Goal: Navigation & Orientation: Find specific page/section

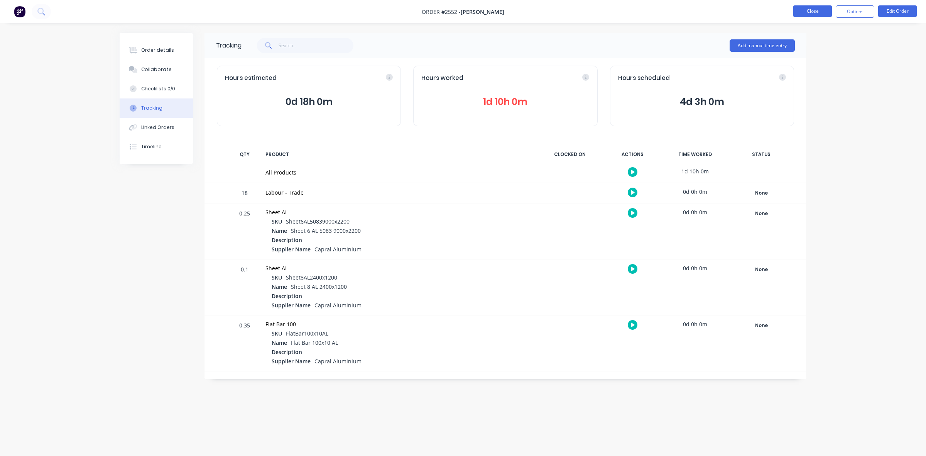
click at [816, 14] on button "Close" at bounding box center [812, 11] width 39 height 12
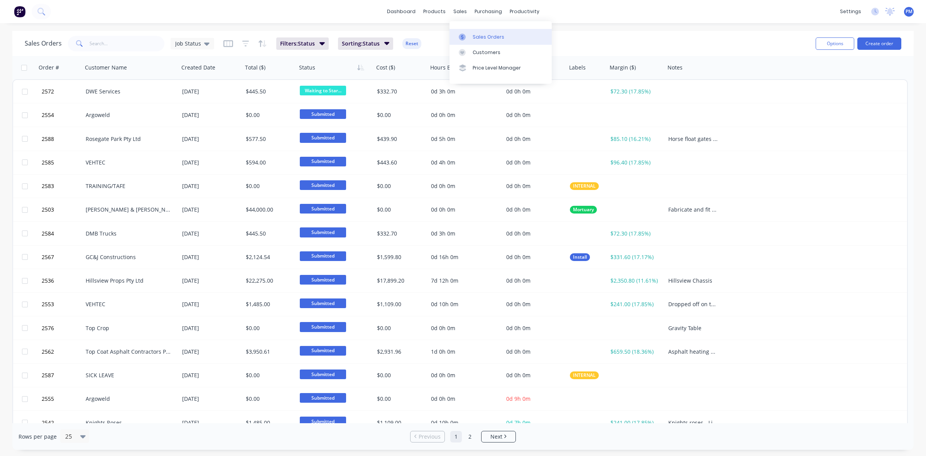
click at [478, 35] on div "Sales Orders" at bounding box center [489, 37] width 32 height 7
click at [259, 45] on icon "button" at bounding box center [261, 43] width 4 height 7
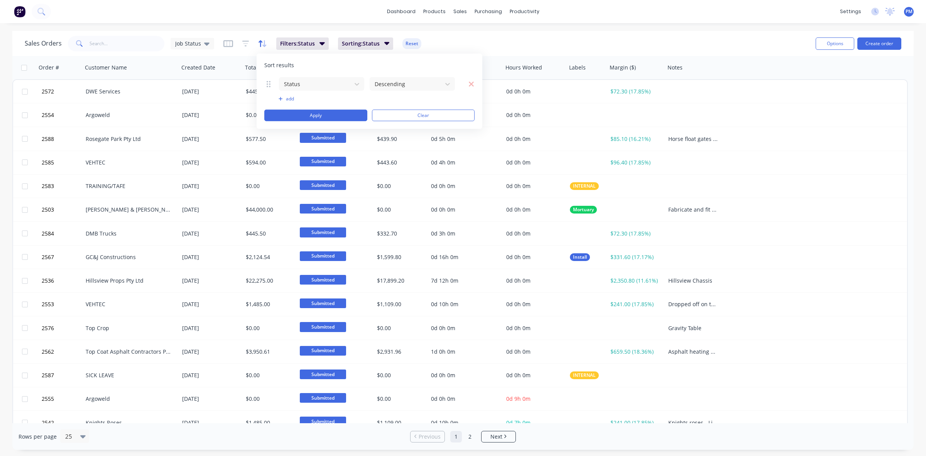
click at [259, 45] on icon "button" at bounding box center [261, 43] width 4 height 7
click at [206, 45] on icon at bounding box center [206, 43] width 5 height 8
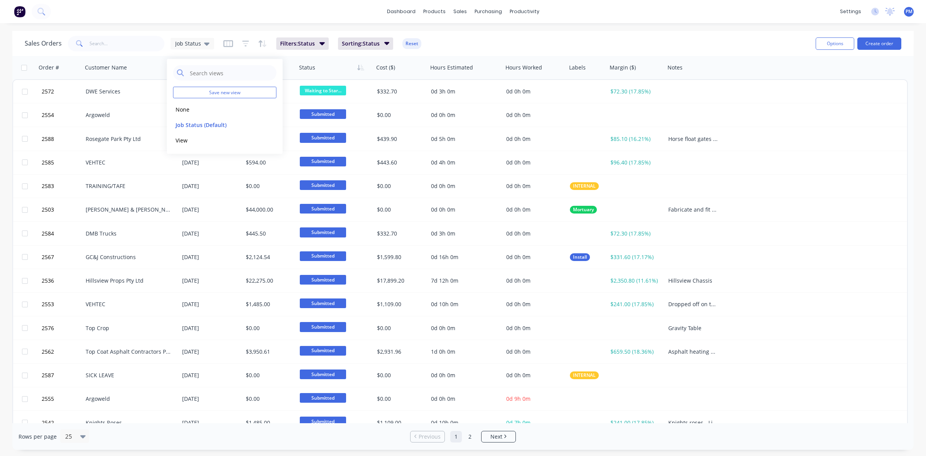
click at [232, 56] on div "Created Date" at bounding box center [210, 67] width 64 height 23
click at [230, 71] on button "button" at bounding box center [231, 68] width 12 height 12
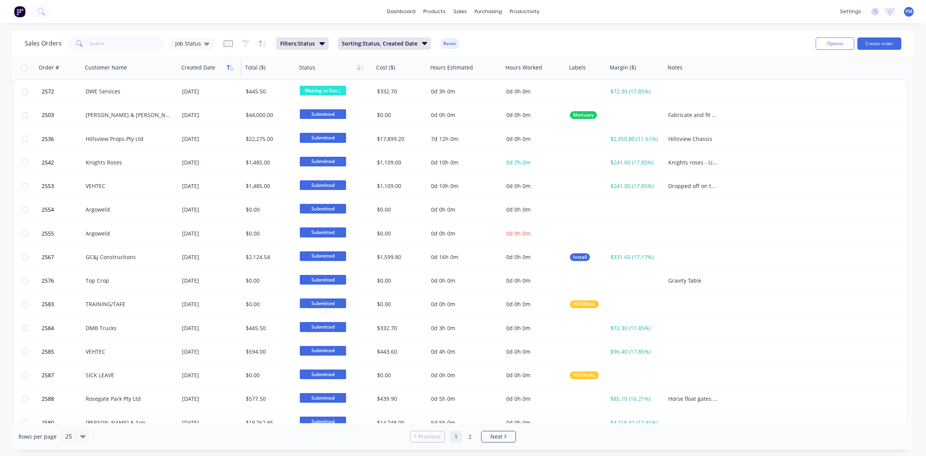
click at [229, 70] on button "button" at bounding box center [231, 68] width 12 height 12
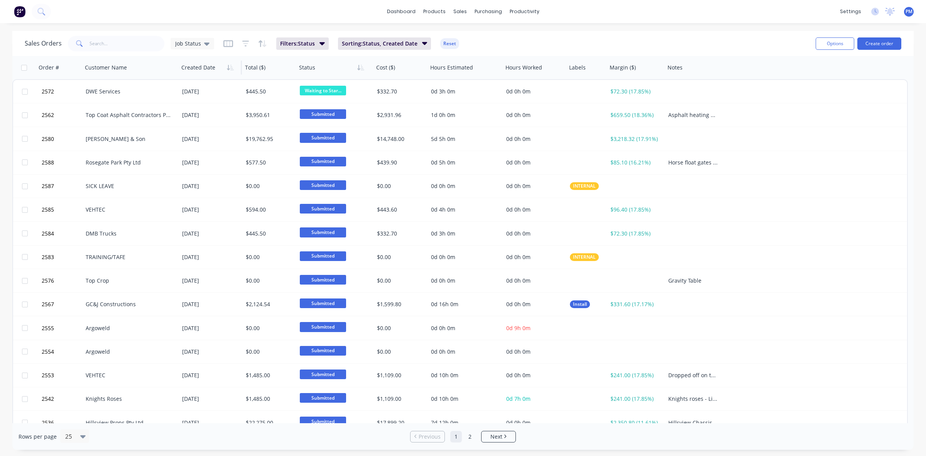
click at [229, 70] on button "button" at bounding box center [231, 68] width 12 height 12
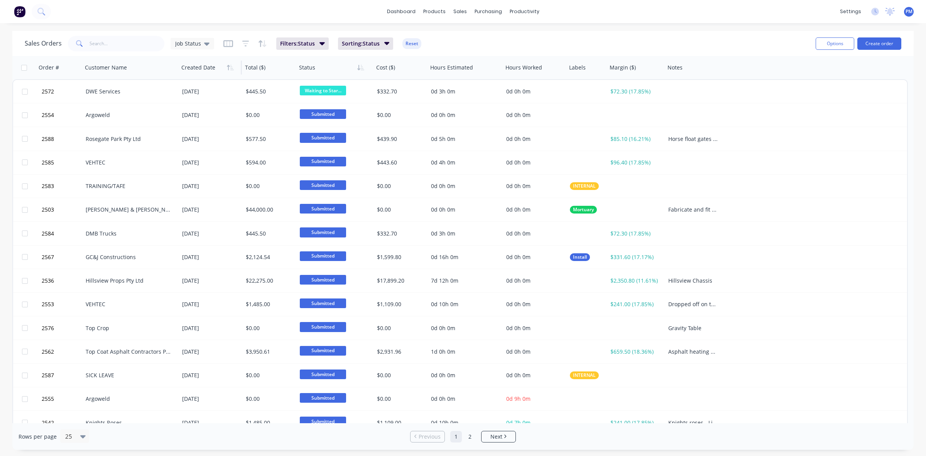
click at [229, 70] on button "button" at bounding box center [231, 68] width 12 height 12
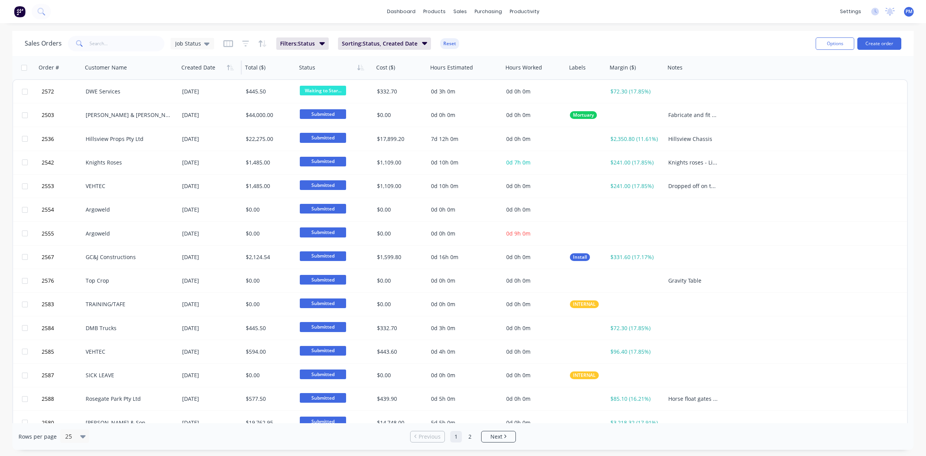
click at [229, 70] on button "button" at bounding box center [231, 68] width 12 height 12
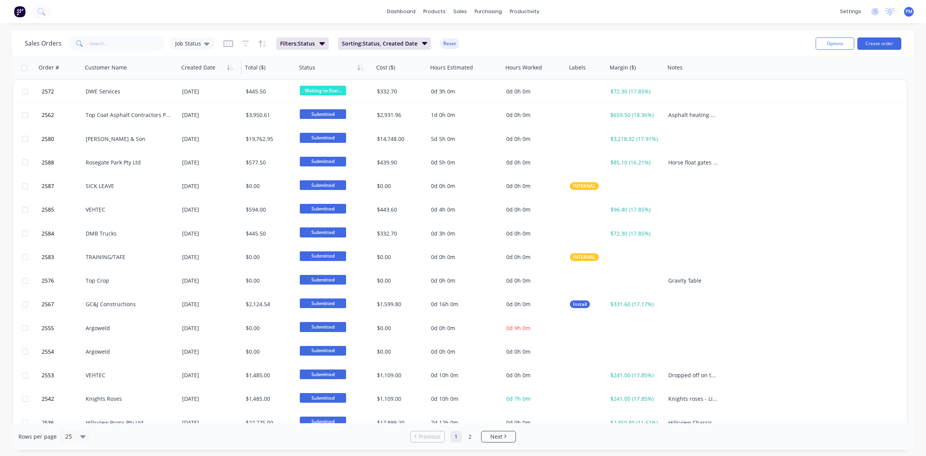
click at [229, 70] on button "button" at bounding box center [231, 68] width 12 height 12
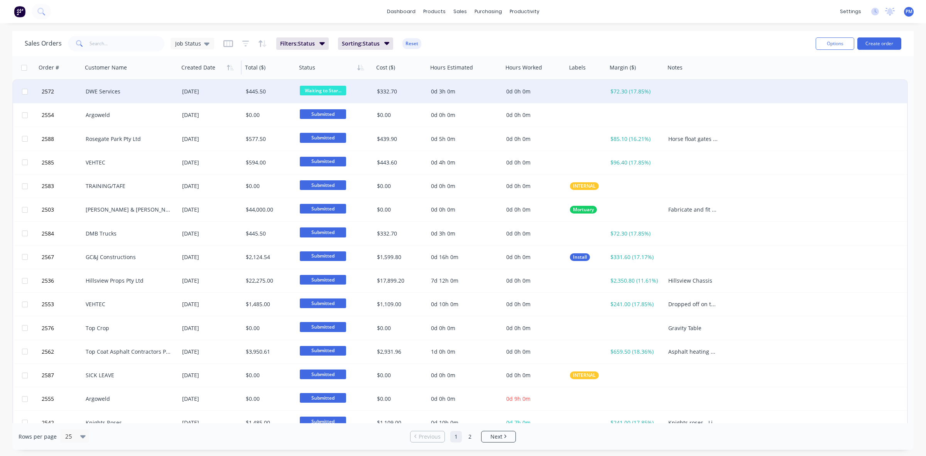
click at [138, 93] on div "DWE Services" at bounding box center [129, 92] width 86 height 8
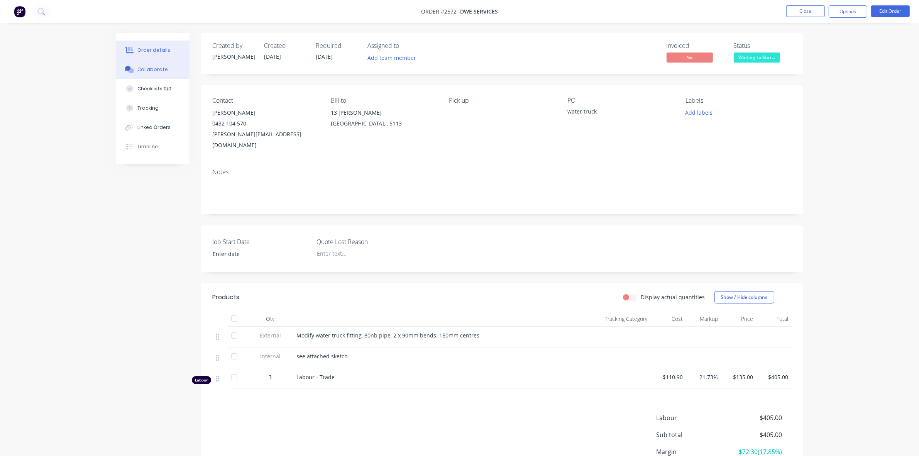
click at [154, 70] on div "Collaborate" at bounding box center [152, 69] width 30 height 7
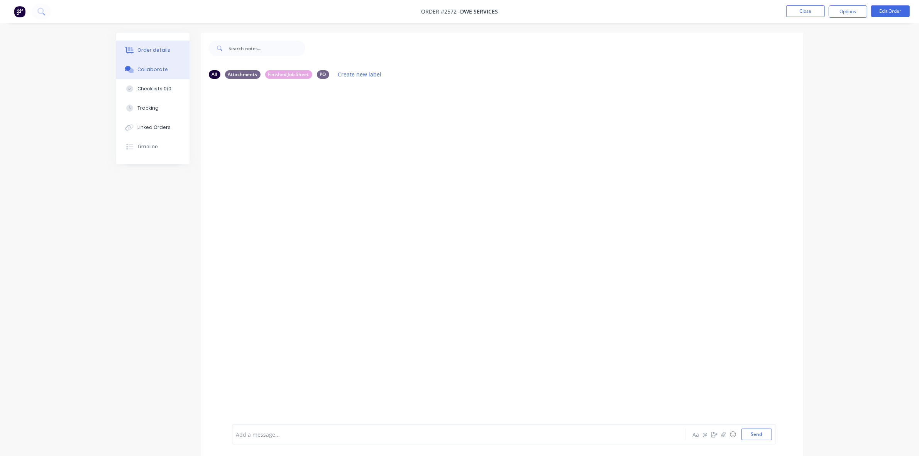
click at [152, 51] on div "Order details" at bounding box center [153, 50] width 33 height 7
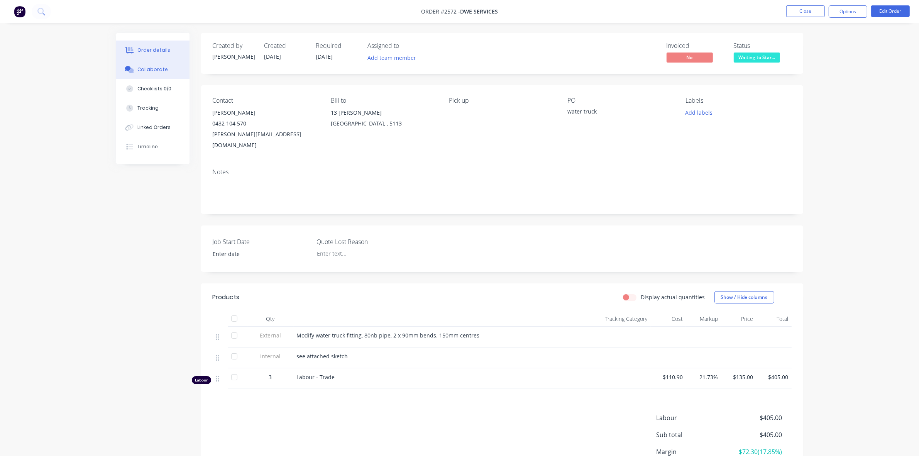
click at [149, 70] on div "Collaborate" at bounding box center [152, 69] width 30 height 7
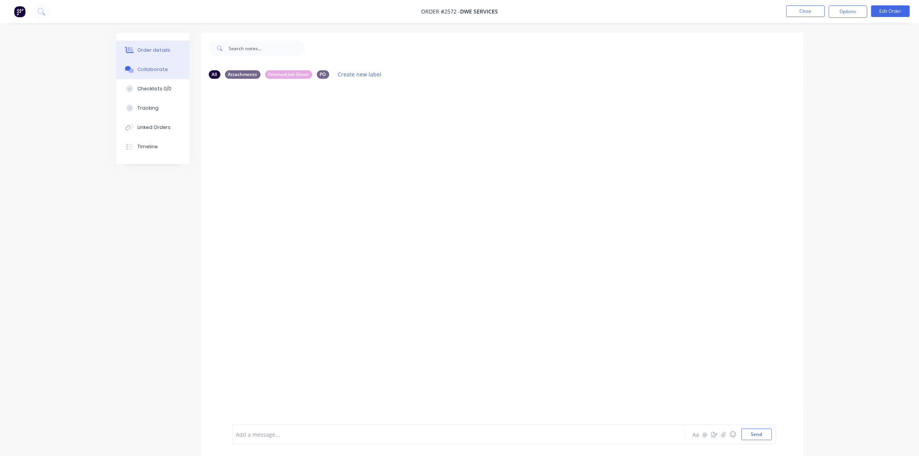
click at [150, 51] on div "Order details" at bounding box center [153, 50] width 33 height 7
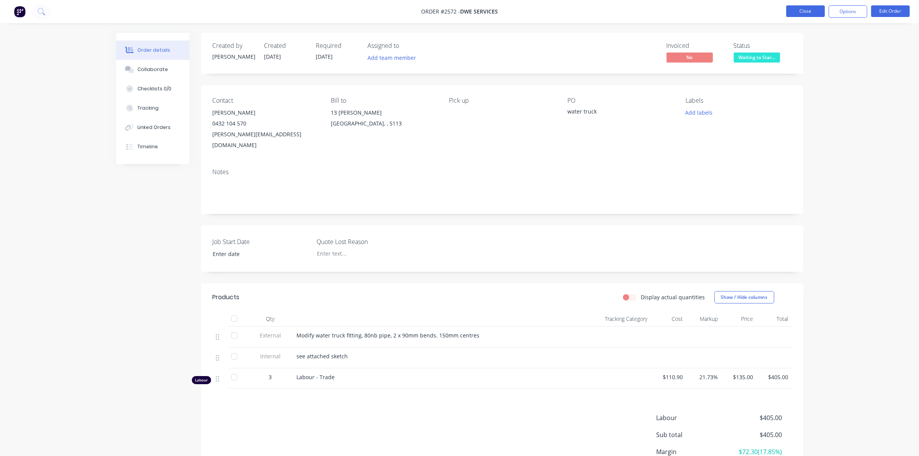
click at [797, 11] on button "Close" at bounding box center [805, 11] width 39 height 12
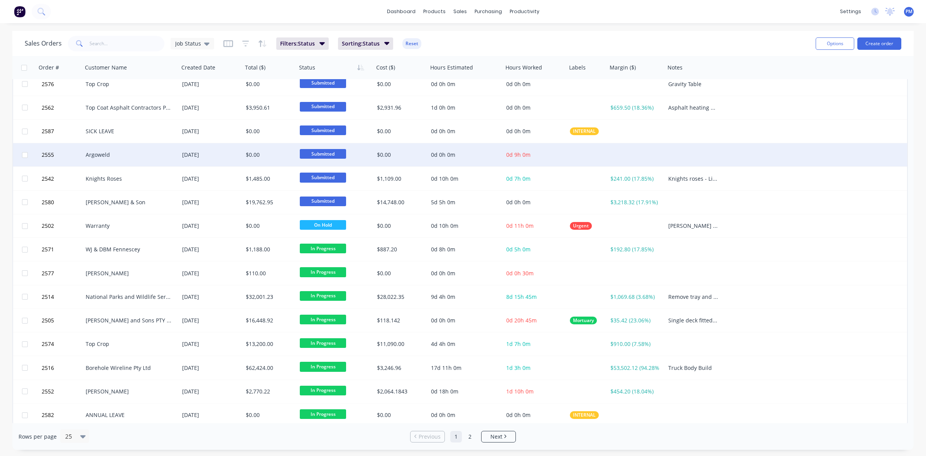
scroll to position [247, 0]
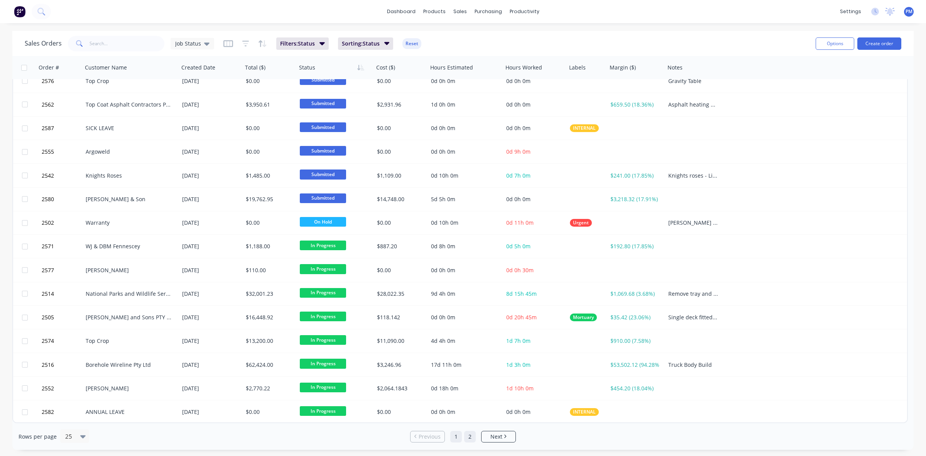
click at [472, 436] on link "2" at bounding box center [470, 437] width 12 height 12
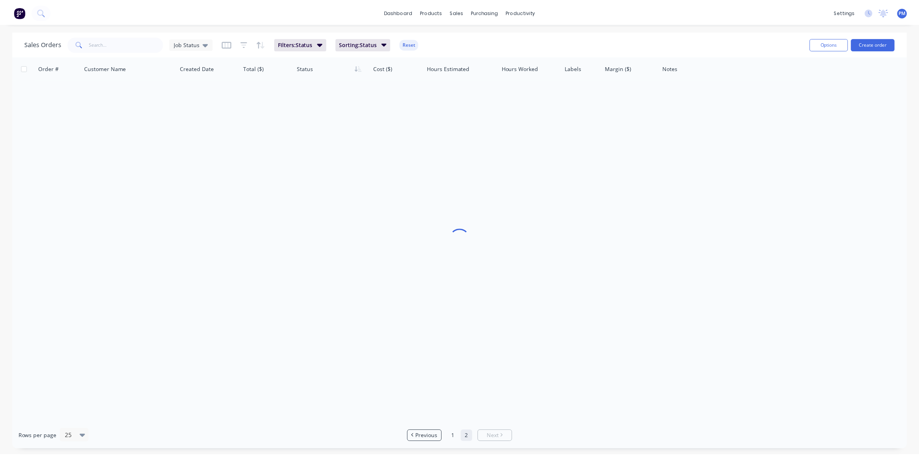
scroll to position [0, 0]
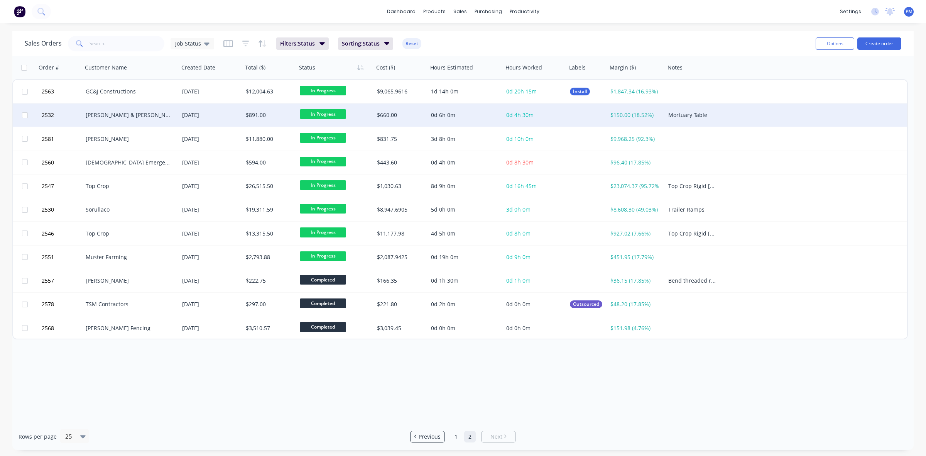
click at [136, 116] on div "[PERSON_NAME] & [PERSON_NAME] Pty Ltd" at bounding box center [129, 115] width 86 height 8
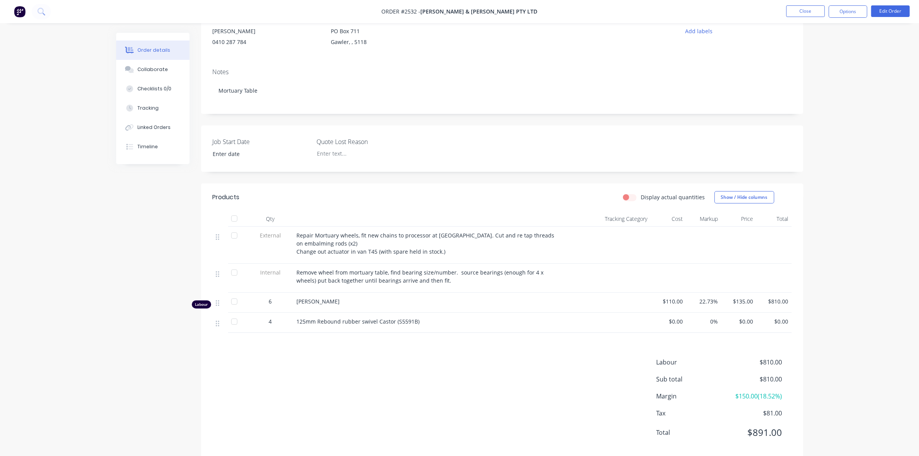
scroll to position [96, 0]
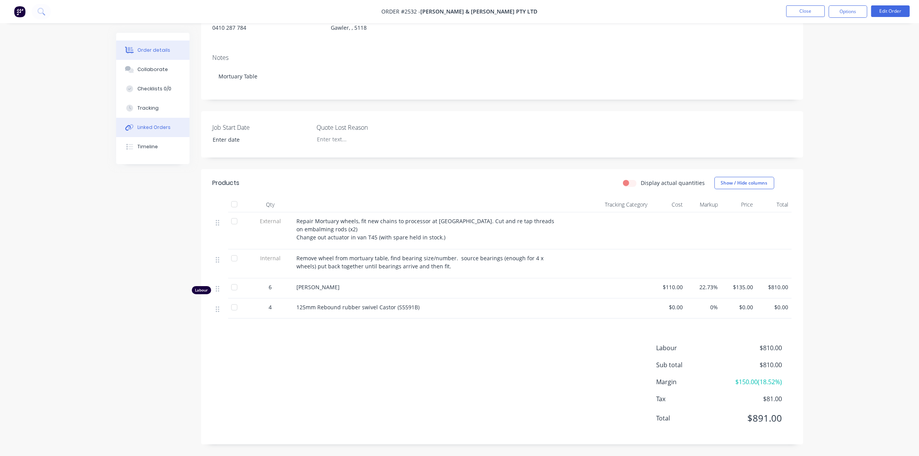
click at [155, 127] on div "Linked Orders" at bounding box center [153, 127] width 33 height 7
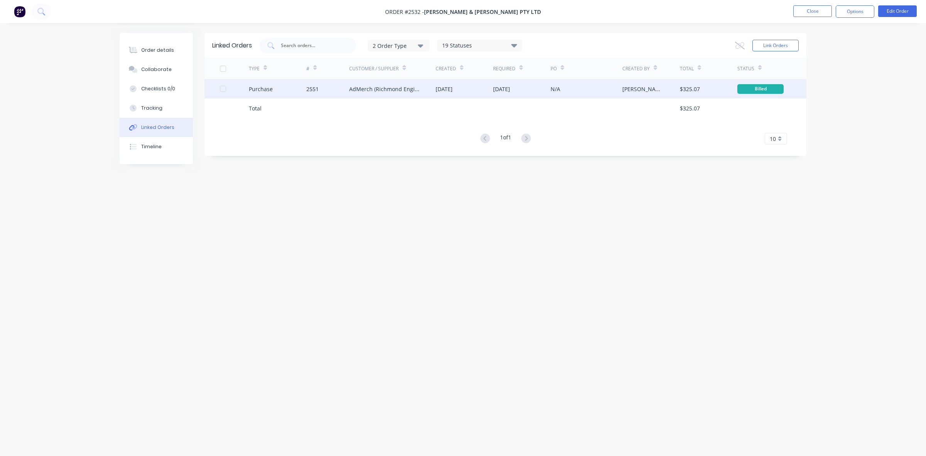
click at [353, 89] on div "AdMerch (Richmond Engineering Co Vic Pty Ltd)" at bounding box center [384, 89] width 71 height 8
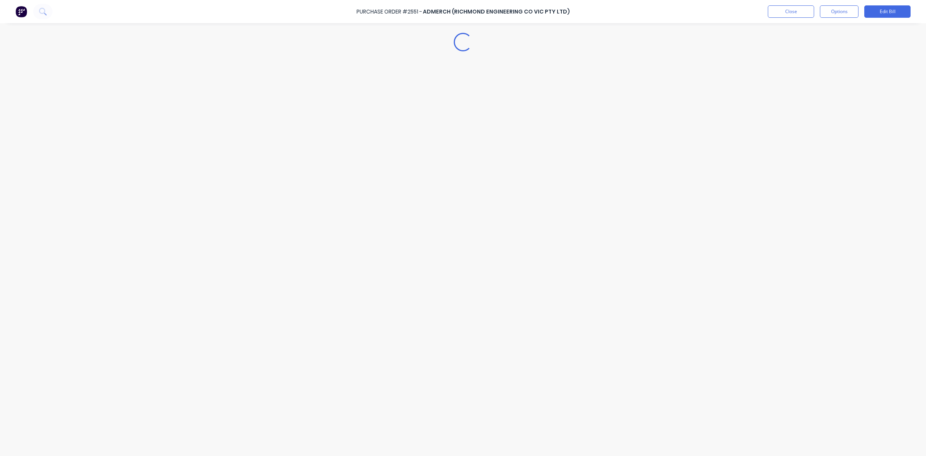
type textarea "x"
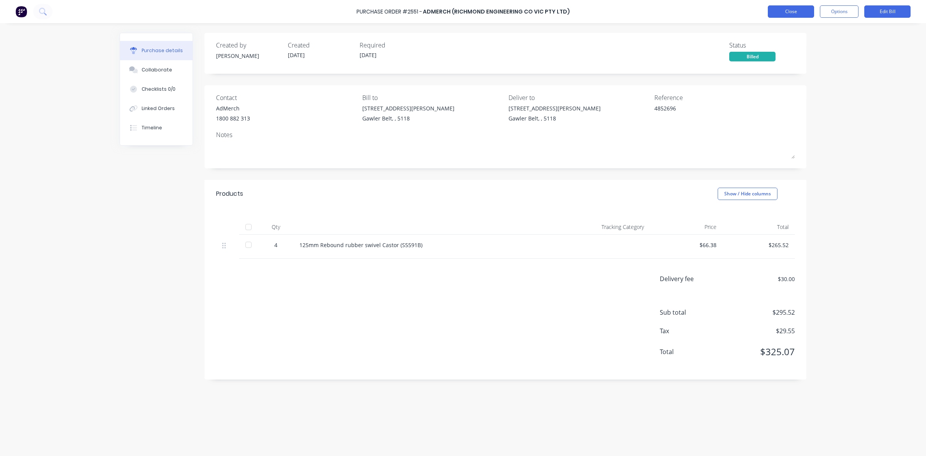
click at [786, 14] on button "Close" at bounding box center [791, 11] width 46 height 12
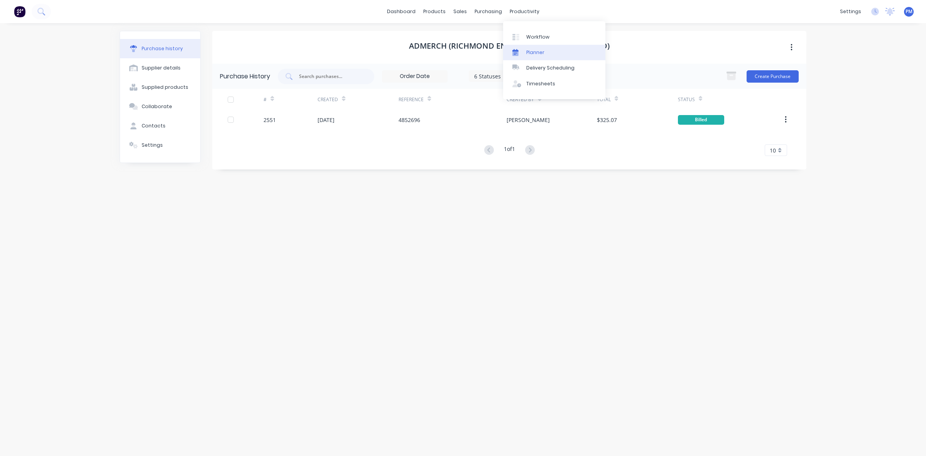
click at [531, 50] on div "Planner" at bounding box center [535, 52] width 18 height 7
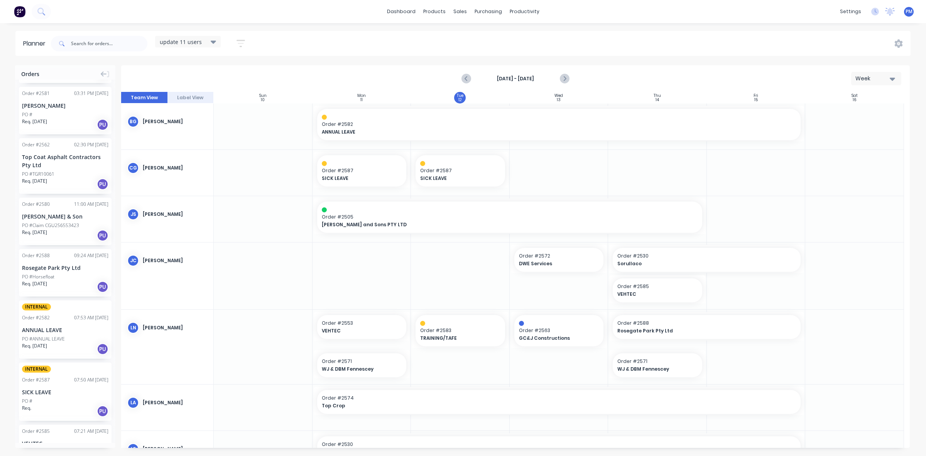
scroll to position [289, 0]
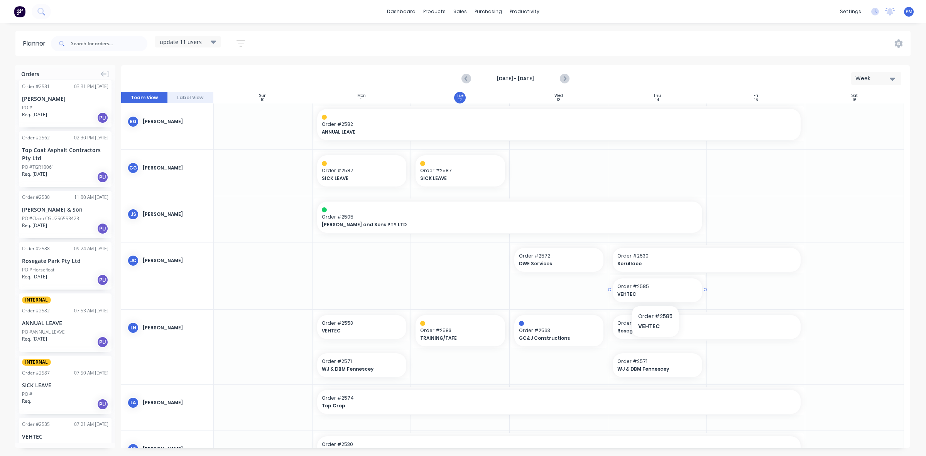
click at [625, 289] on span "Order # 2585" at bounding box center [657, 286] width 80 height 7
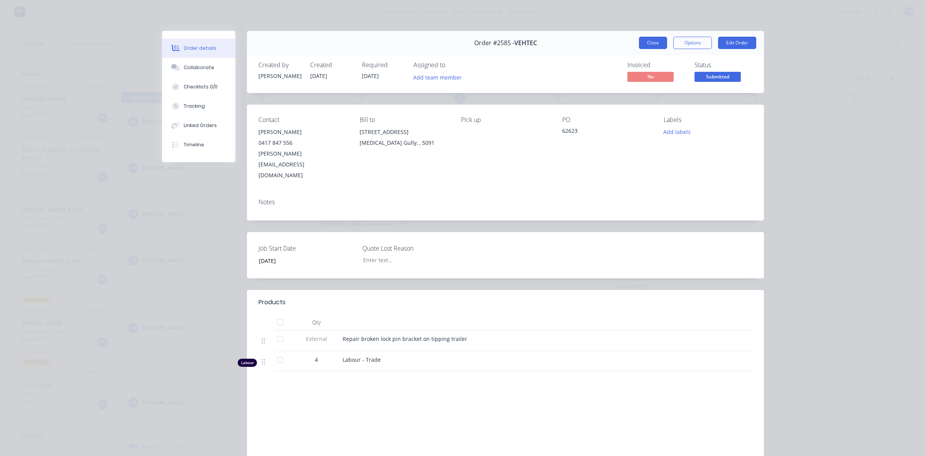
click at [652, 45] on button "Close" at bounding box center [653, 43] width 28 height 12
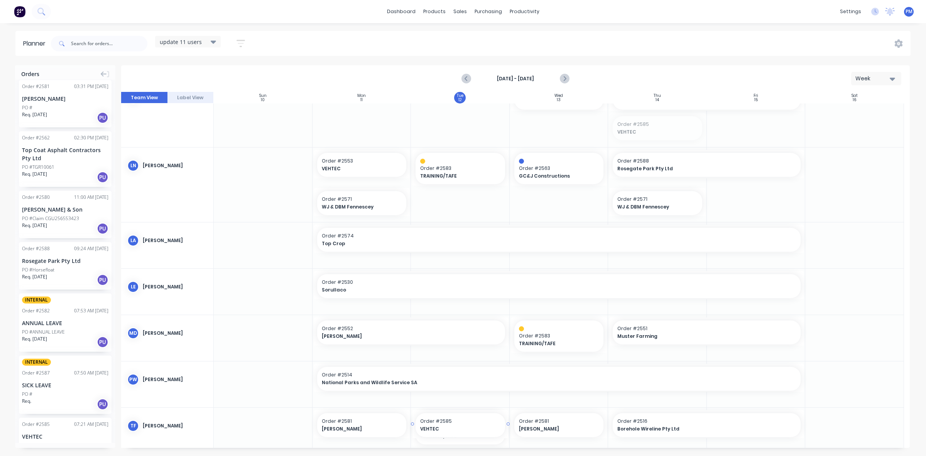
scroll to position [174, 0]
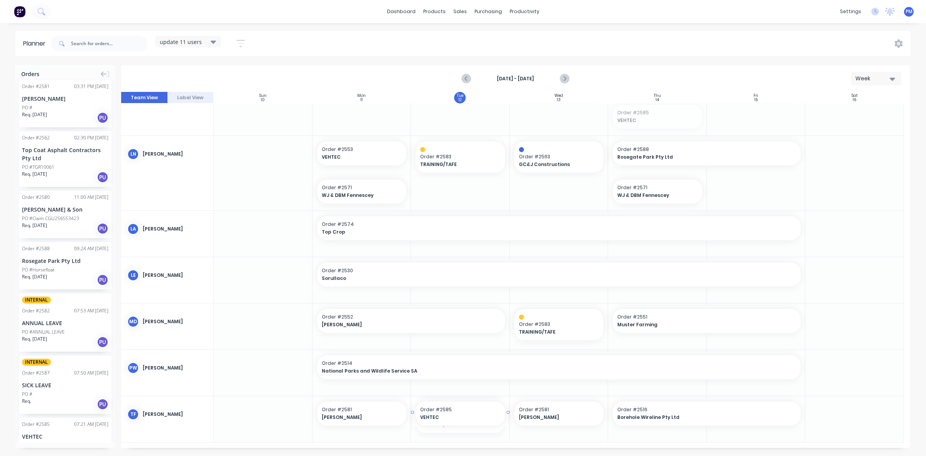
drag, startPoint x: 642, startPoint y: 211, endPoint x: 457, endPoint y: 386, distance: 254.4
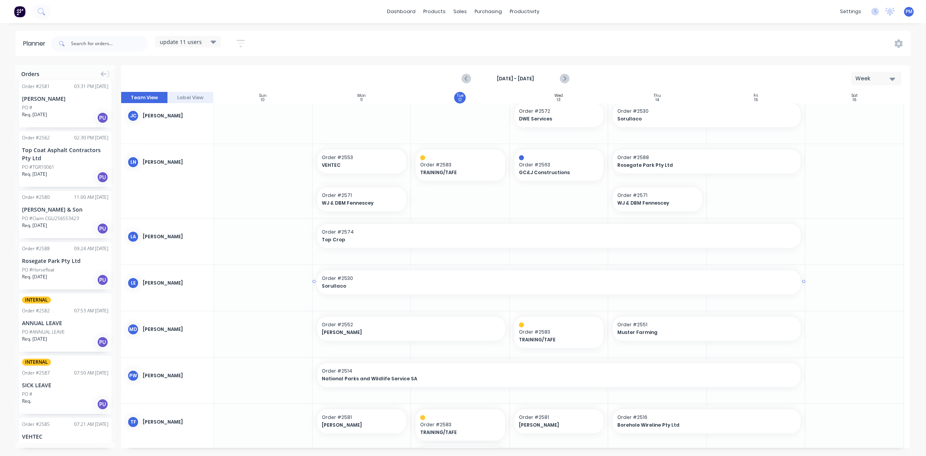
scroll to position [181, 0]
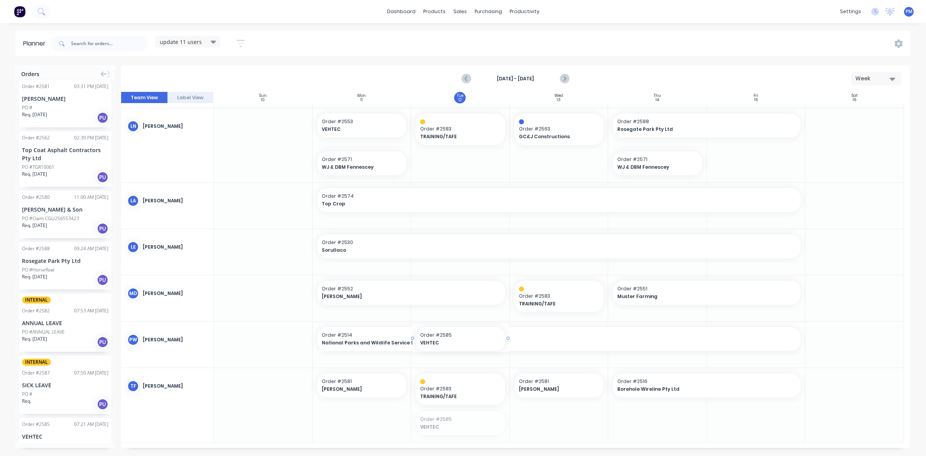
drag, startPoint x: 450, startPoint y: 421, endPoint x: 440, endPoint y: 358, distance: 64.0
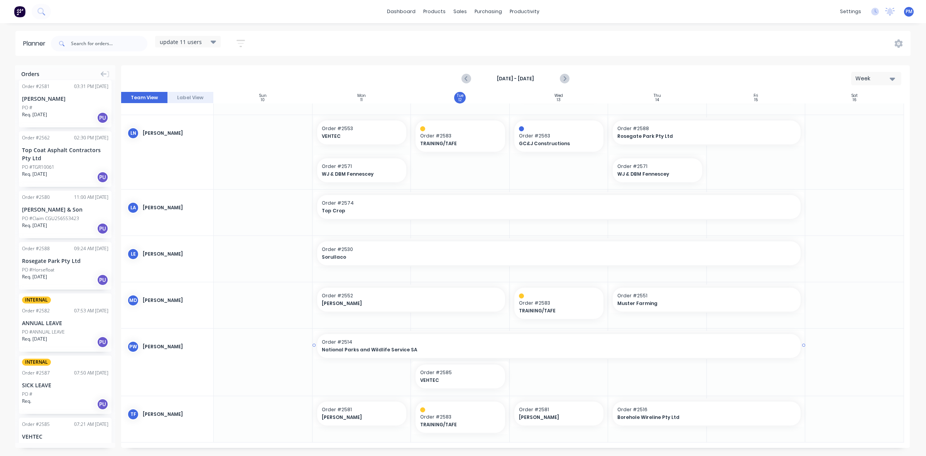
scroll to position [168, 0]
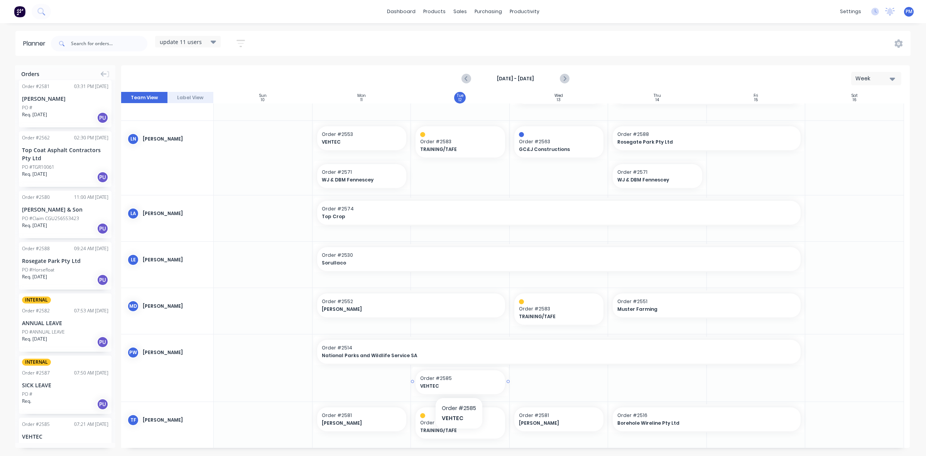
click at [446, 382] on div "VEHTEC" at bounding box center [460, 385] width 80 height 7
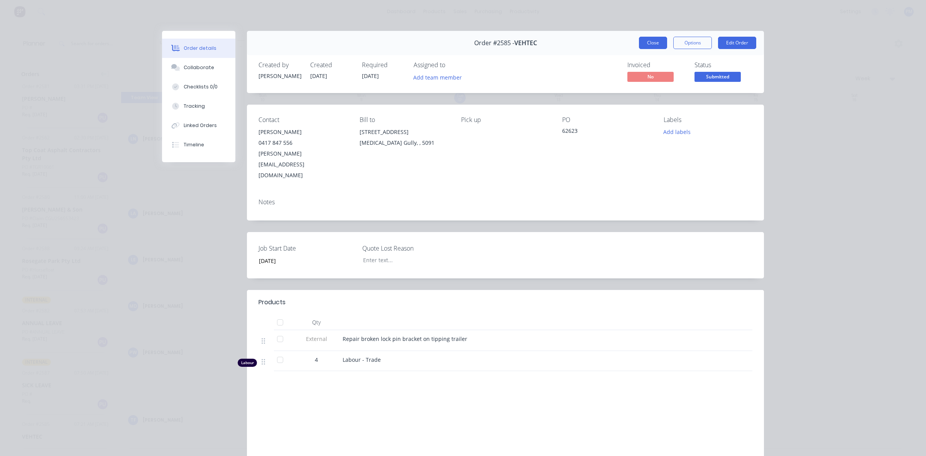
click at [647, 43] on button "Close" at bounding box center [653, 43] width 28 height 12
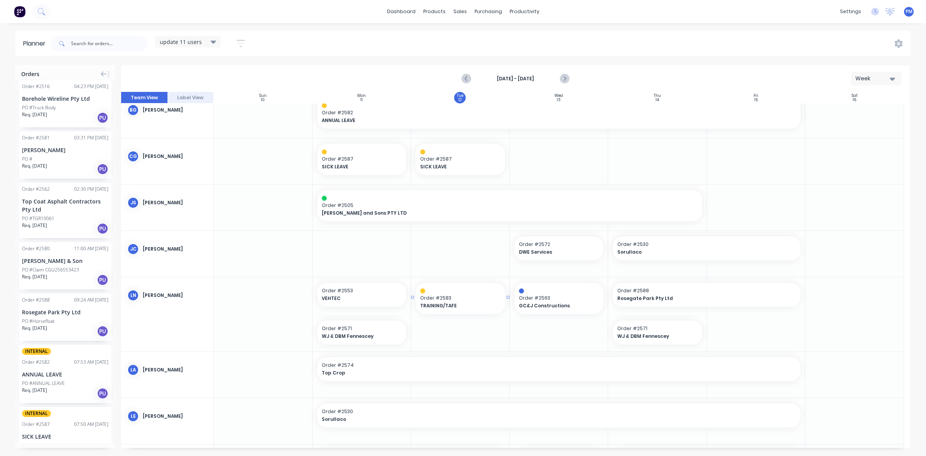
scroll to position [0, 0]
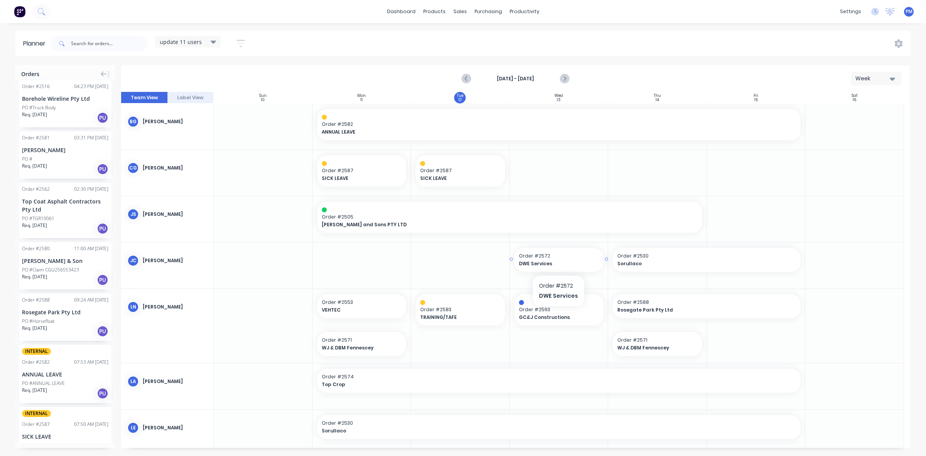
click at [535, 257] on span "Order # 2572" at bounding box center [559, 255] width 80 height 7
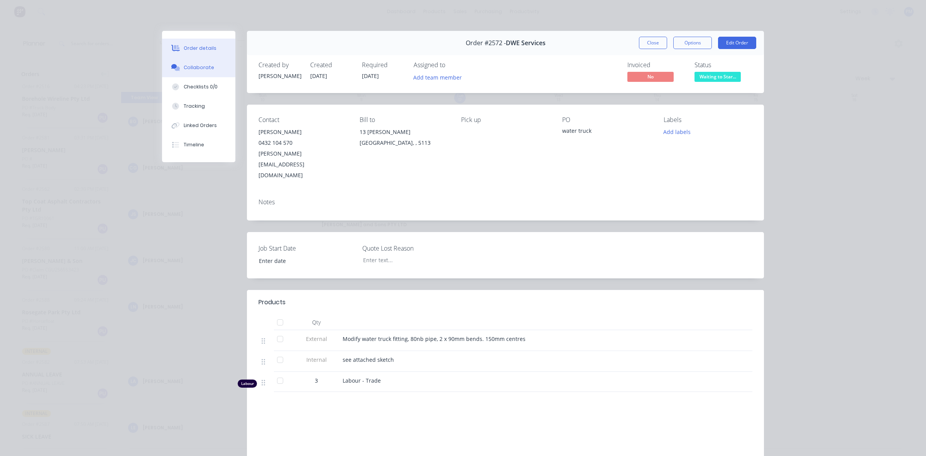
click at [190, 64] on div "Collaborate" at bounding box center [199, 67] width 30 height 7
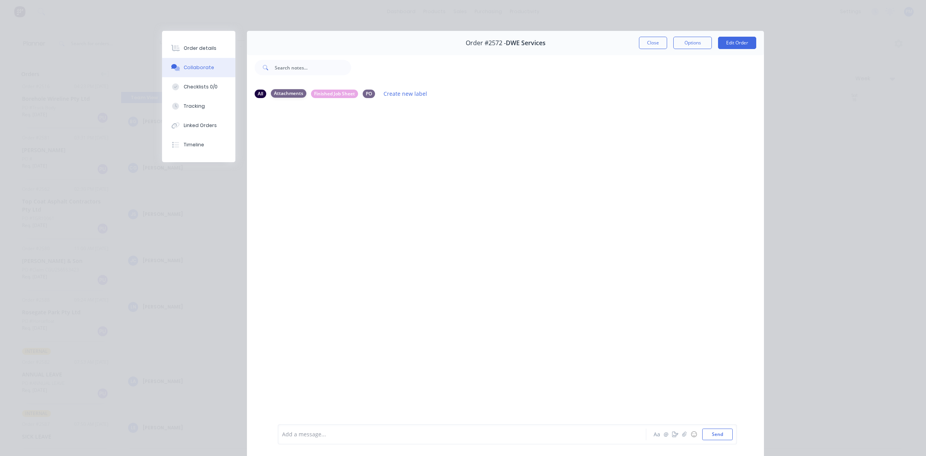
click at [281, 92] on div "Attachments" at bounding box center [288, 93] width 35 height 8
click at [194, 48] on div "Order details" at bounding box center [200, 48] width 33 height 7
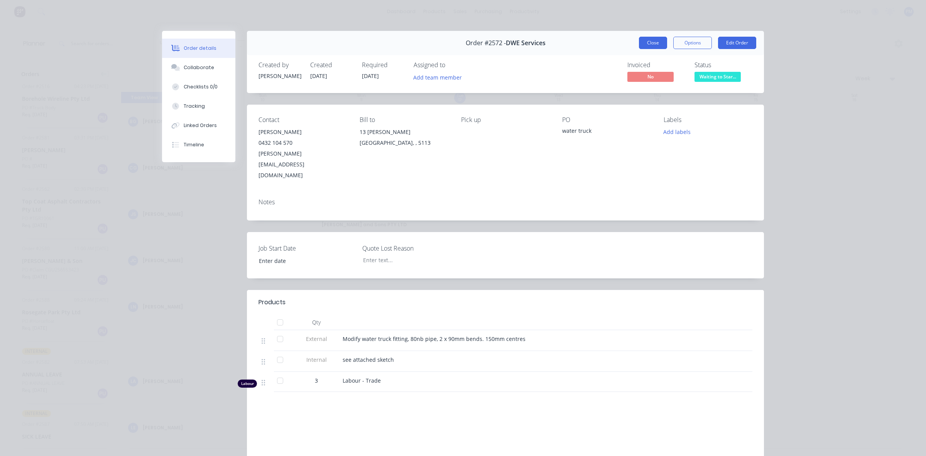
click at [643, 39] on button "Close" at bounding box center [653, 43] width 28 height 12
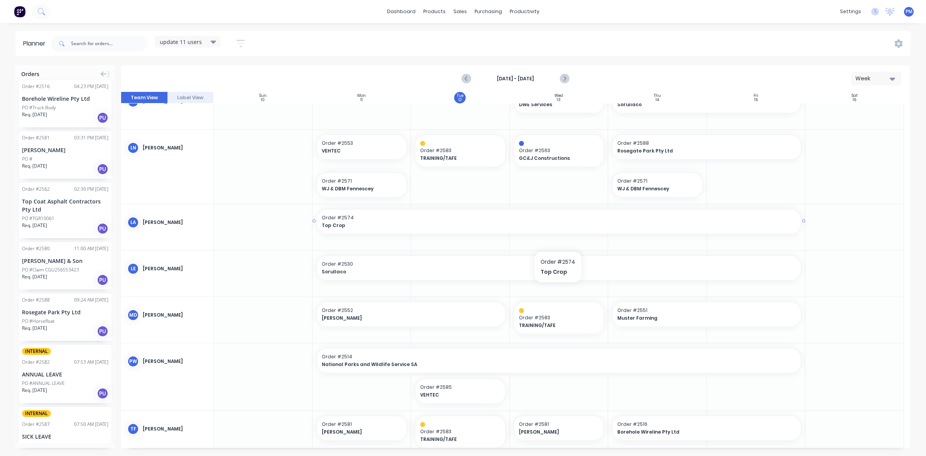
scroll to position [174, 0]
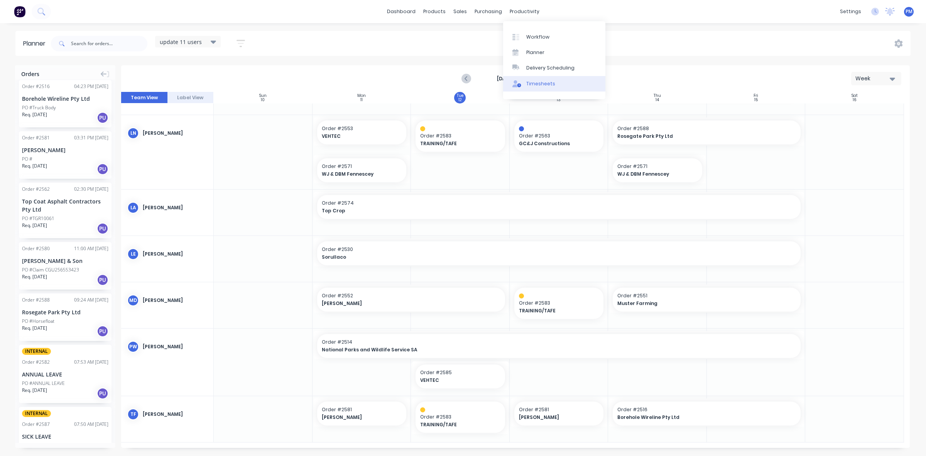
click at [531, 80] on div "Timesheets" at bounding box center [540, 83] width 29 height 7
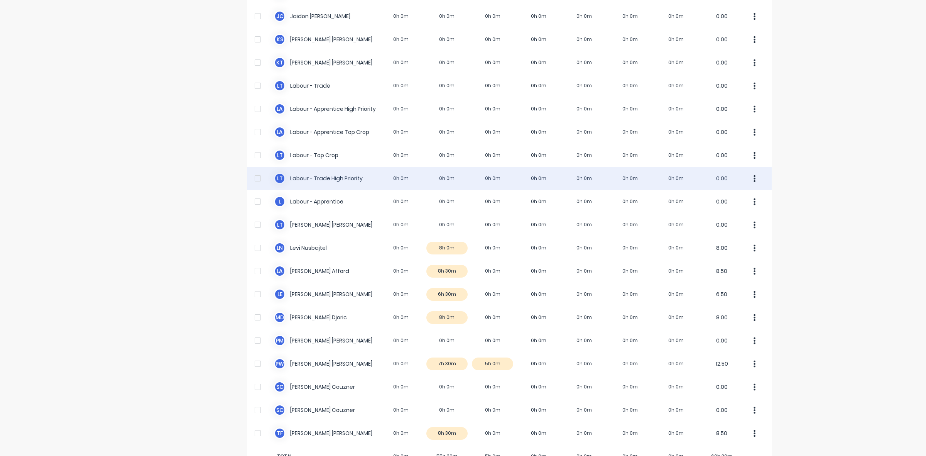
scroll to position [169, 0]
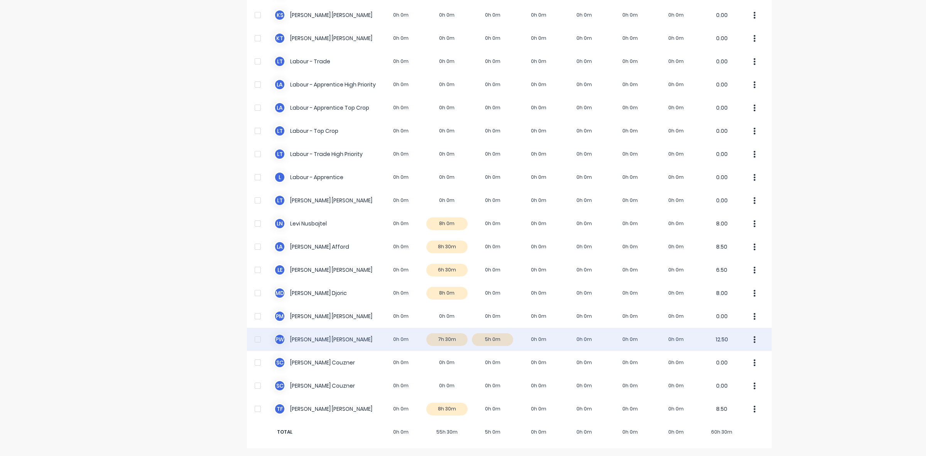
click at [490, 340] on div "P W [PERSON_NAME] 0h 0m 7h 30m 5h 0m 0h 0m 0h 0m 0h 0m 0h 0m 12.50" at bounding box center [509, 339] width 525 height 23
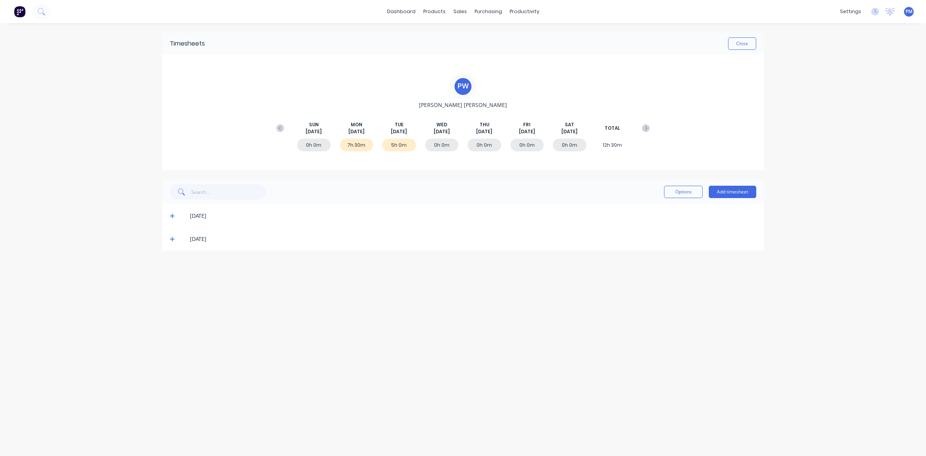
click at [173, 239] on icon at bounding box center [172, 238] width 5 height 5
click at [745, 44] on button "Close" at bounding box center [742, 43] width 28 height 12
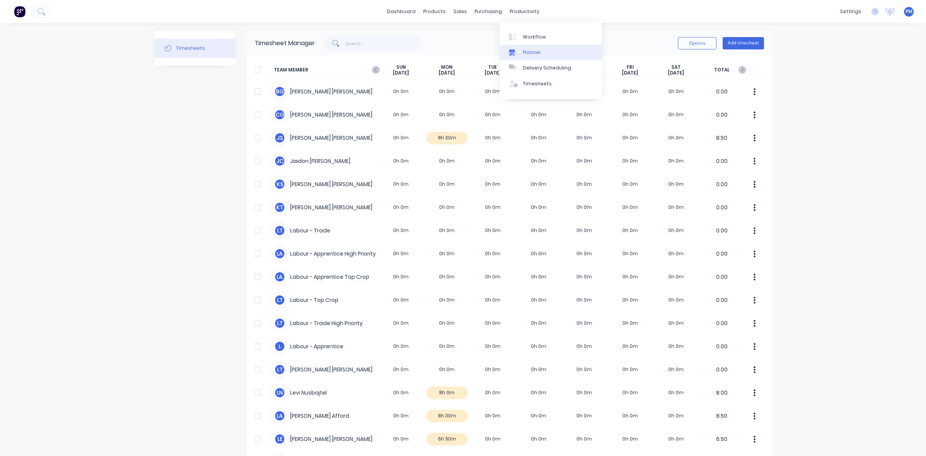
click at [529, 51] on div "Planner" at bounding box center [532, 52] width 18 height 7
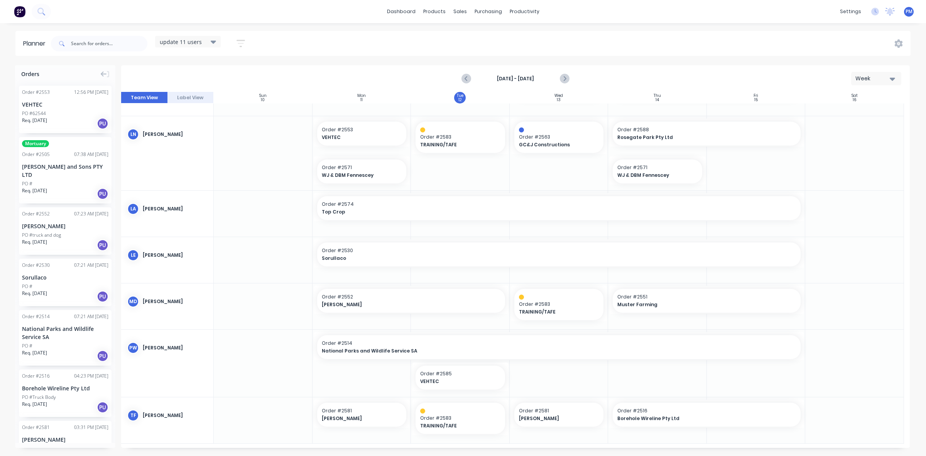
scroll to position [174, 0]
click at [483, 32] on link "Sales Orders" at bounding box center [501, 36] width 102 height 15
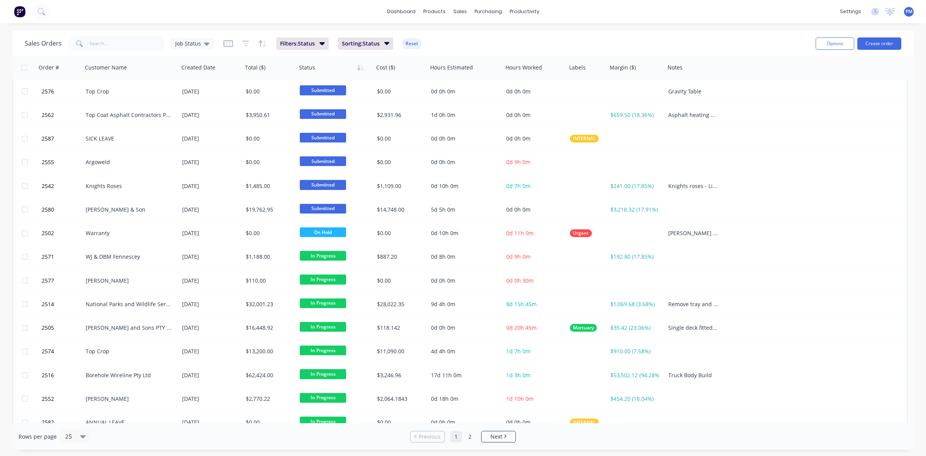
scroll to position [247, 0]
